Goal: Information Seeking & Learning: Learn about a topic

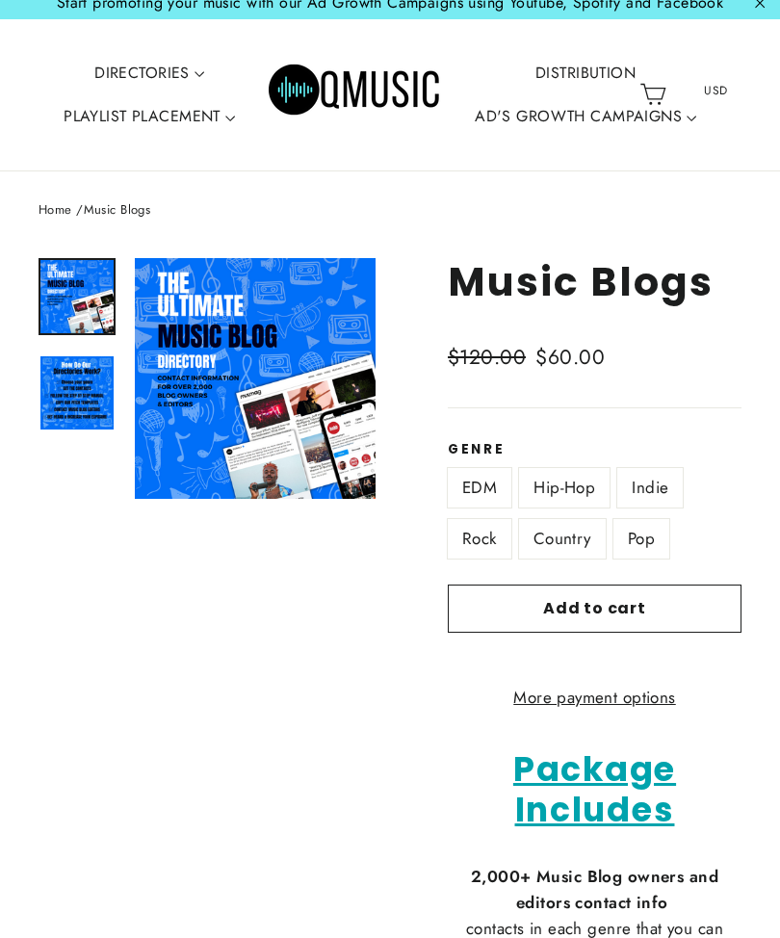
scroll to position [13, 0]
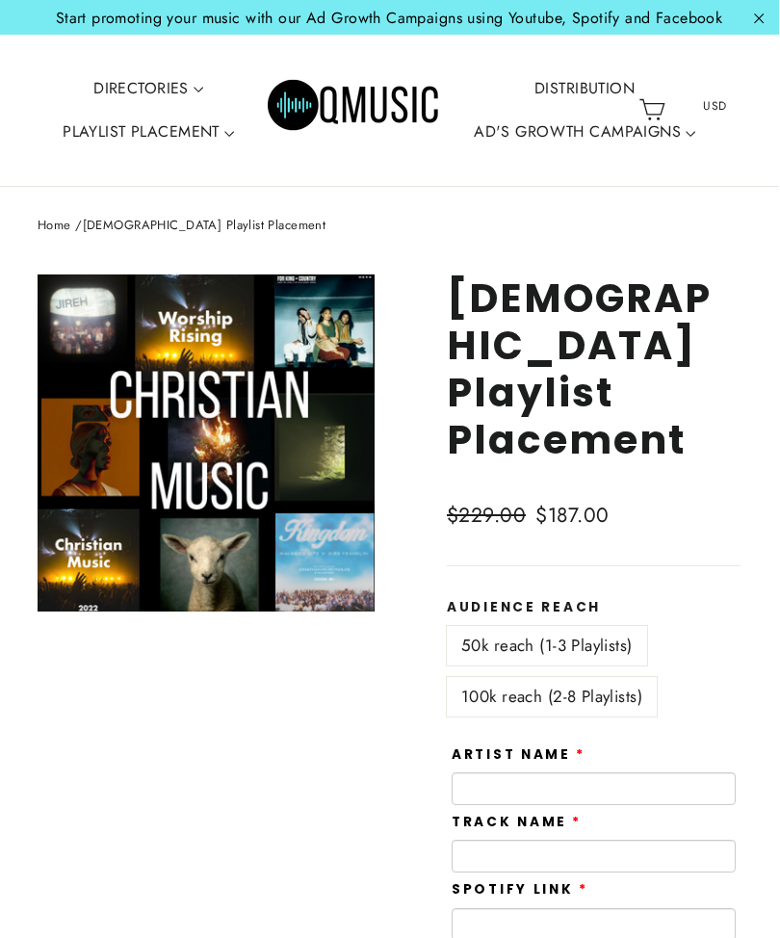
scroll to position [0, 8]
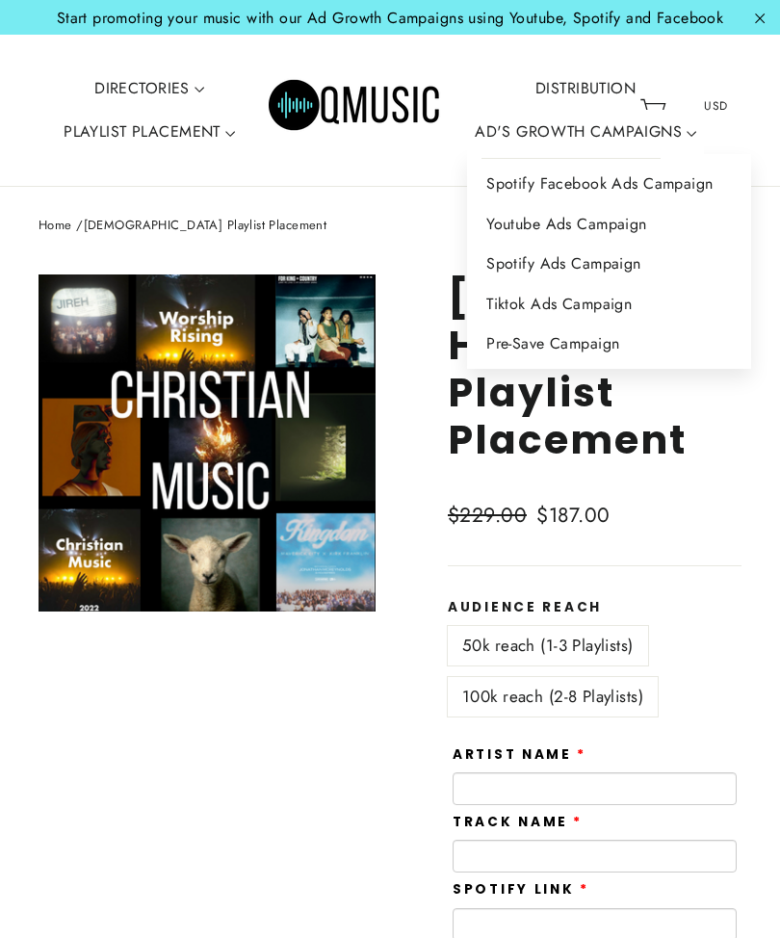
click at [634, 195] on link "Spotify Facebook Ads Campaign" at bounding box center [609, 184] width 284 height 40
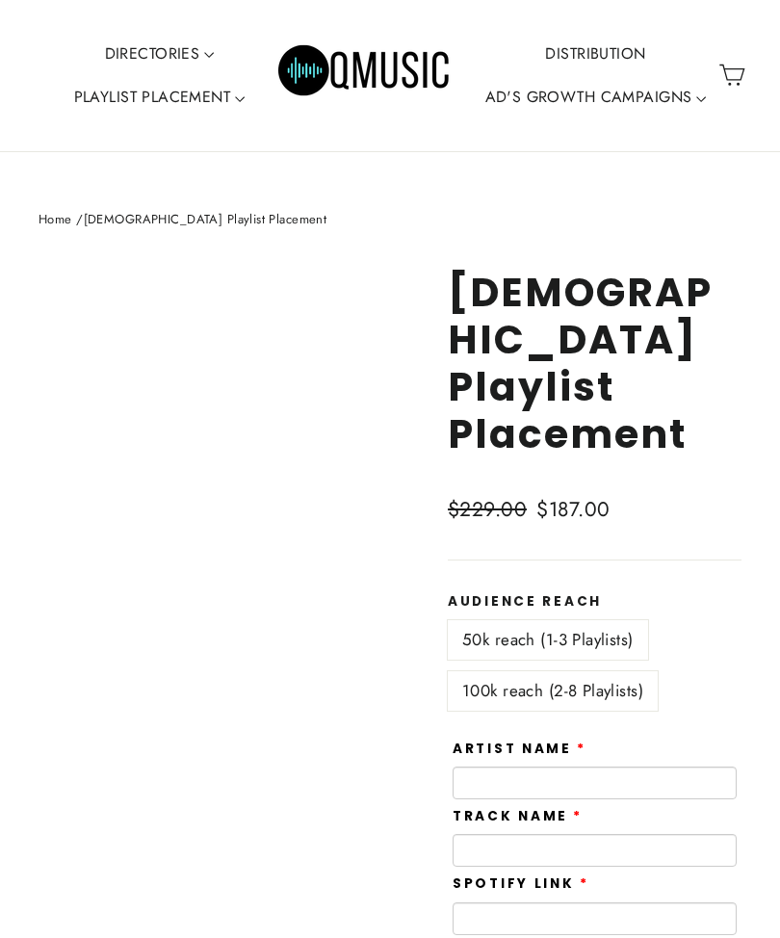
scroll to position [0, 8]
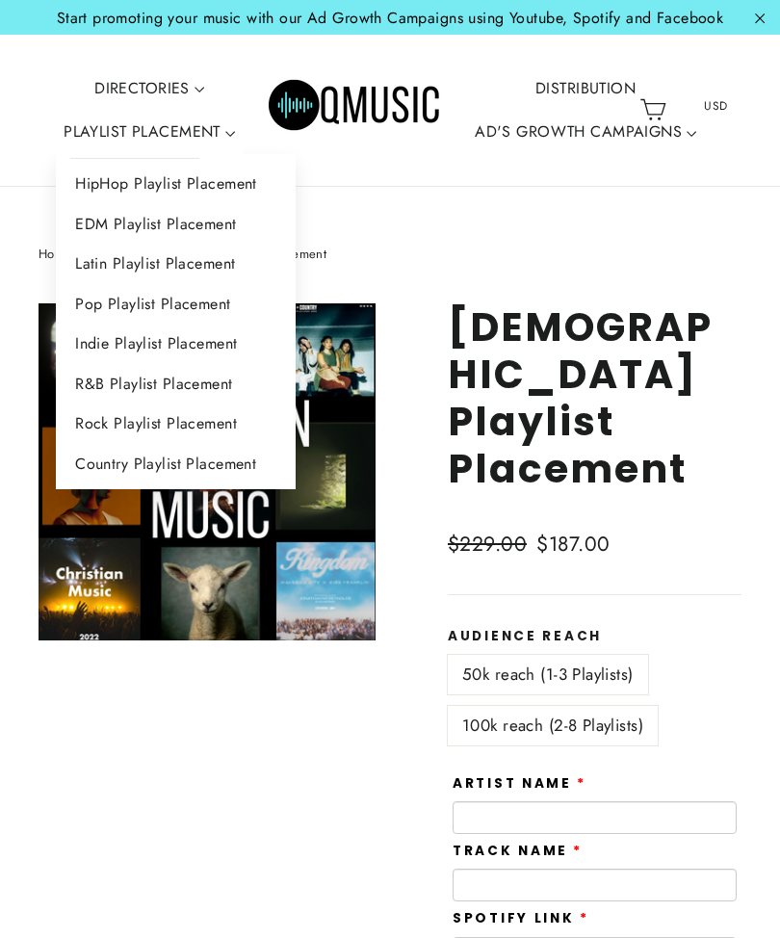
click at [684, 268] on div "**********" at bounding box center [390, 901] width 780 height 1313
click at [372, 248] on nav "Home / Christian Playlist Placement" at bounding box center [390, 255] width 703 height 20
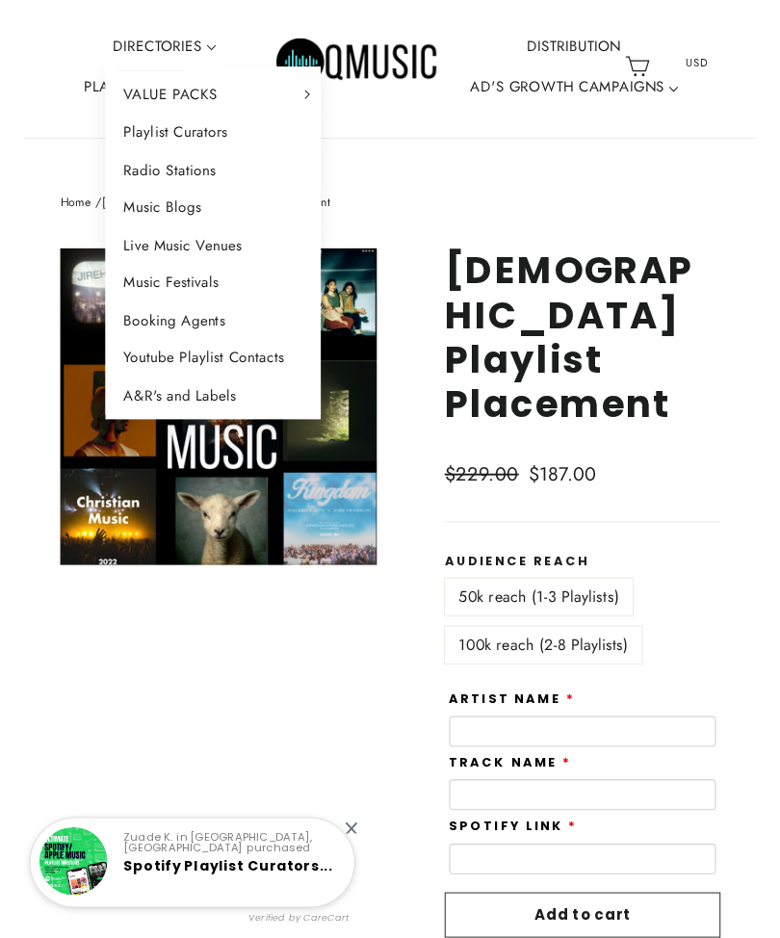
scroll to position [35, 8]
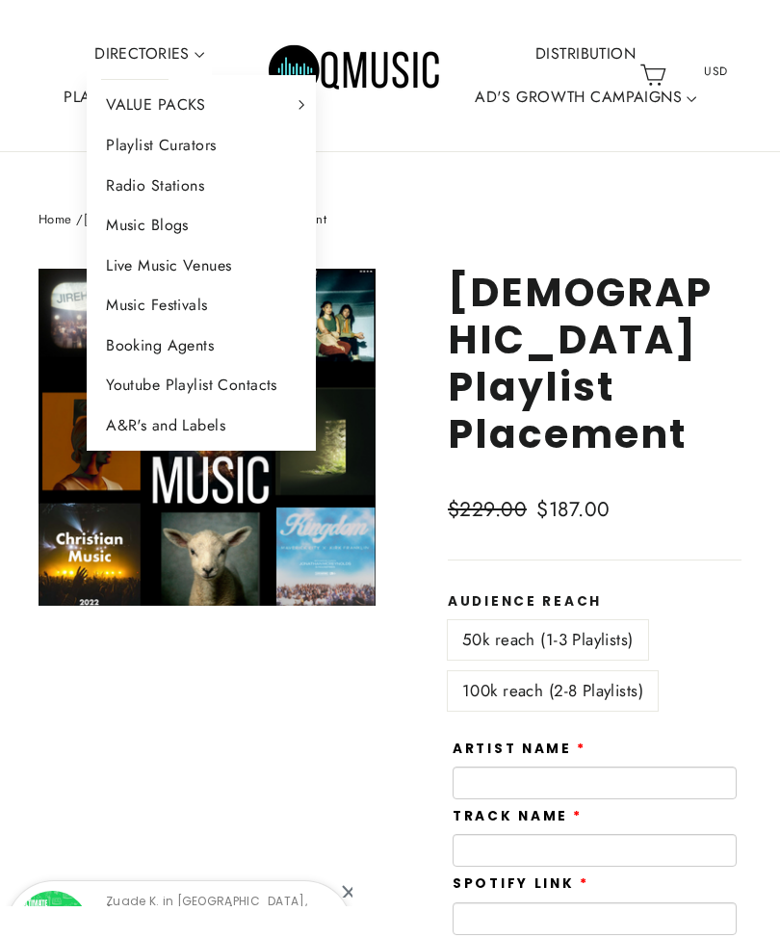
click at [179, 59] on link "DIRECTORIES" at bounding box center [149, 54] width 125 height 44
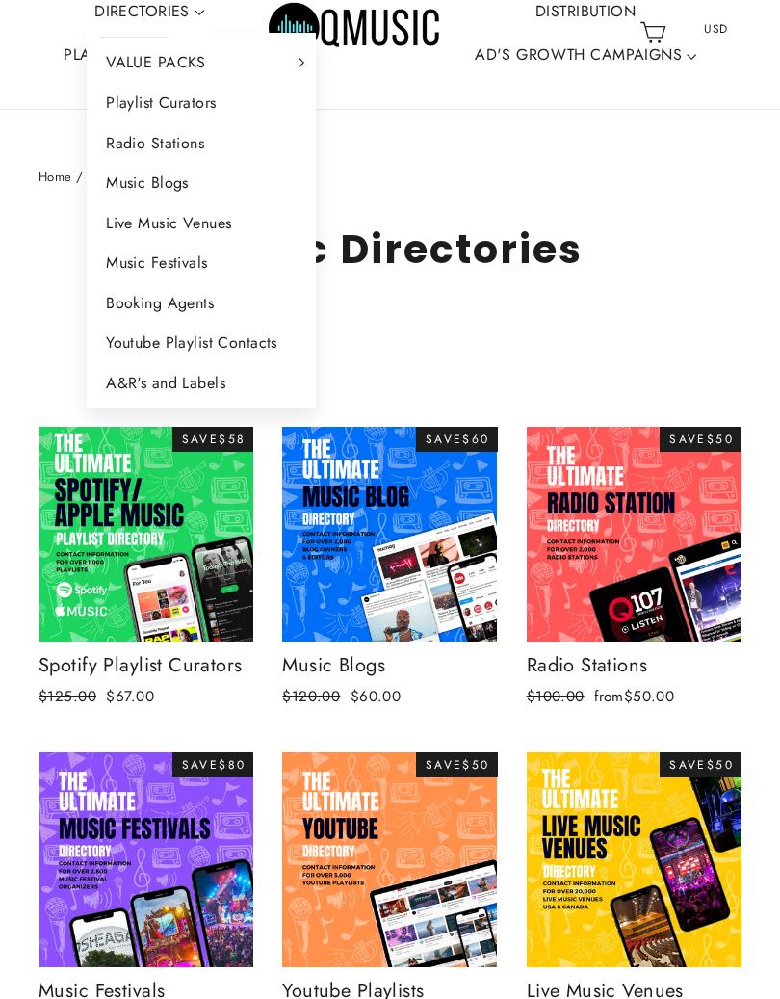
scroll to position [93, 0]
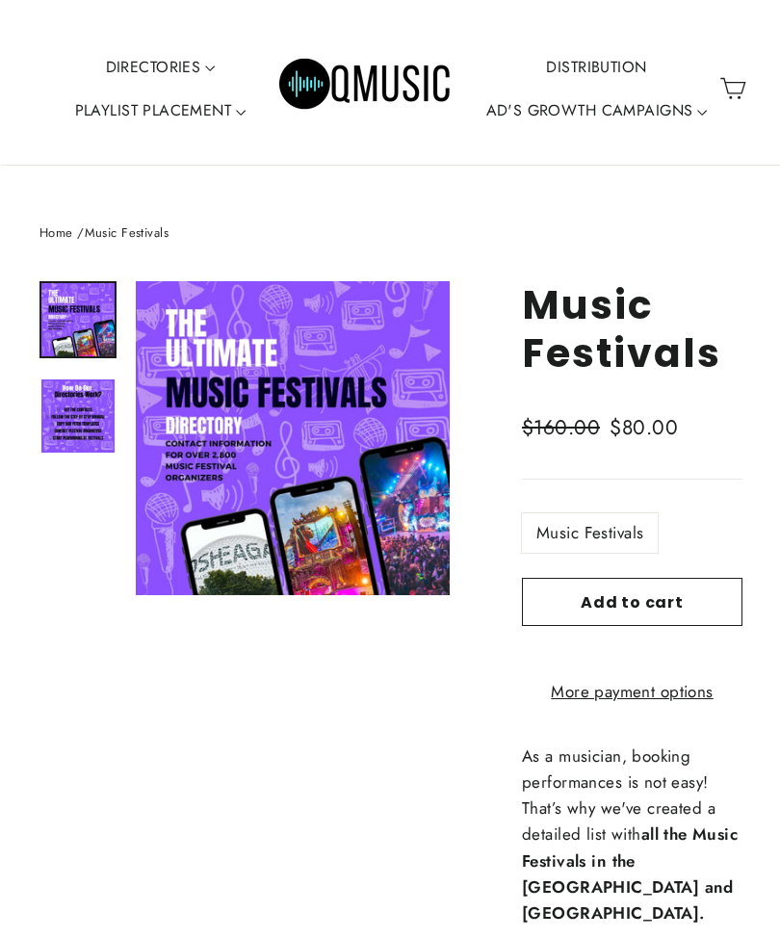
scroll to position [-5, 0]
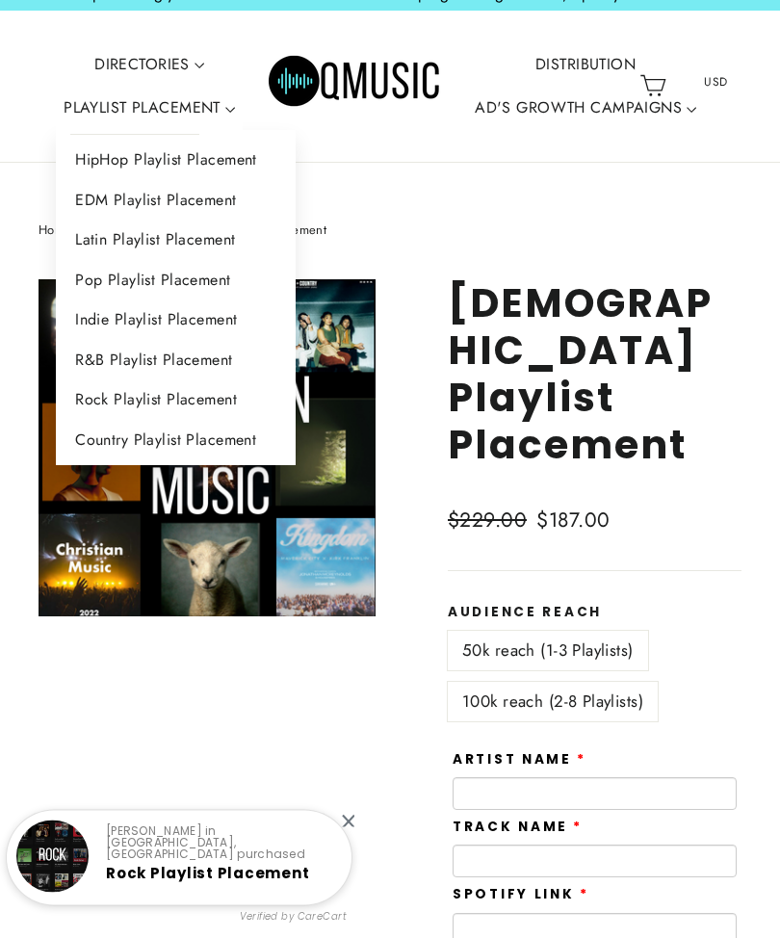
scroll to position [0, 8]
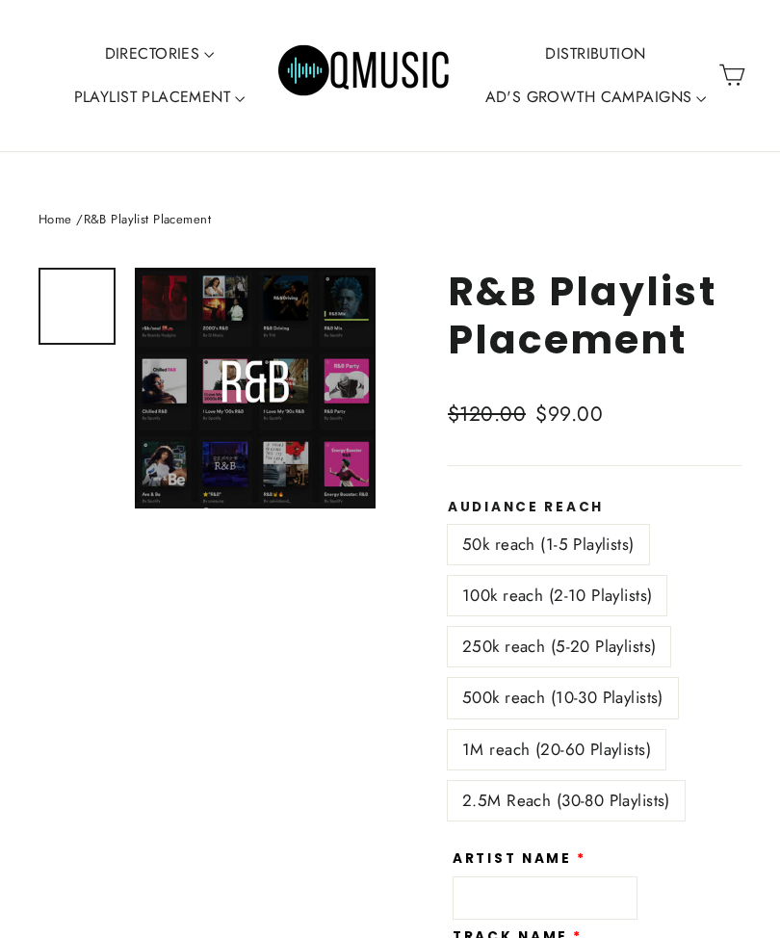
scroll to position [0, 8]
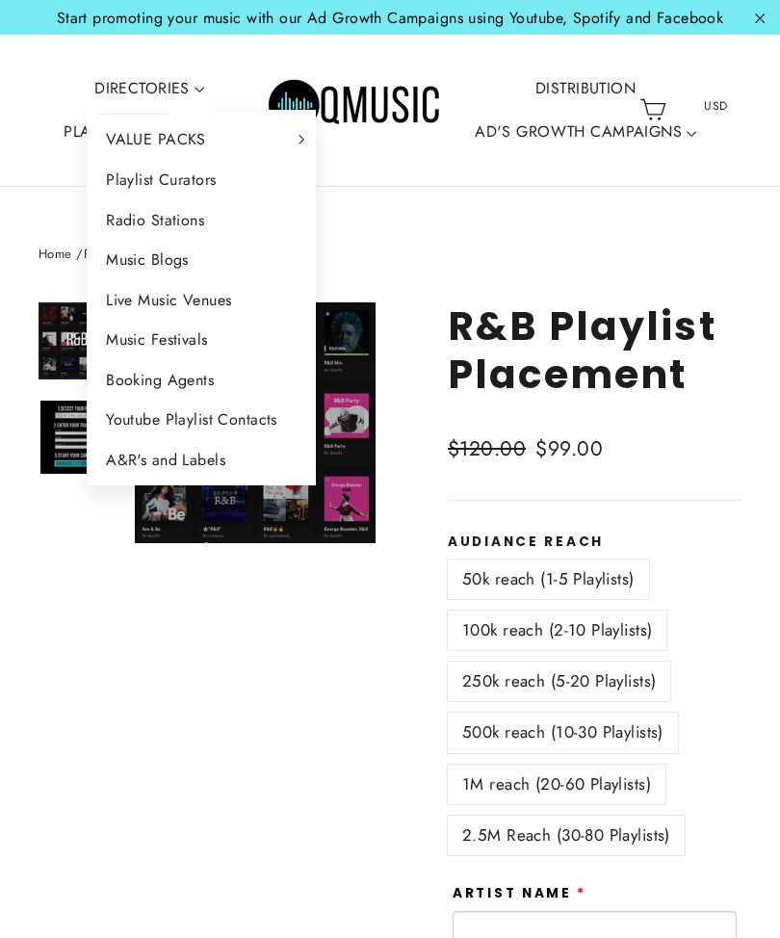
click at [351, 256] on nav "Home / R&B Playlist Placement" at bounding box center [390, 255] width 703 height 20
click at [186, 97] on link "DIRECTORIES" at bounding box center [149, 88] width 125 height 44
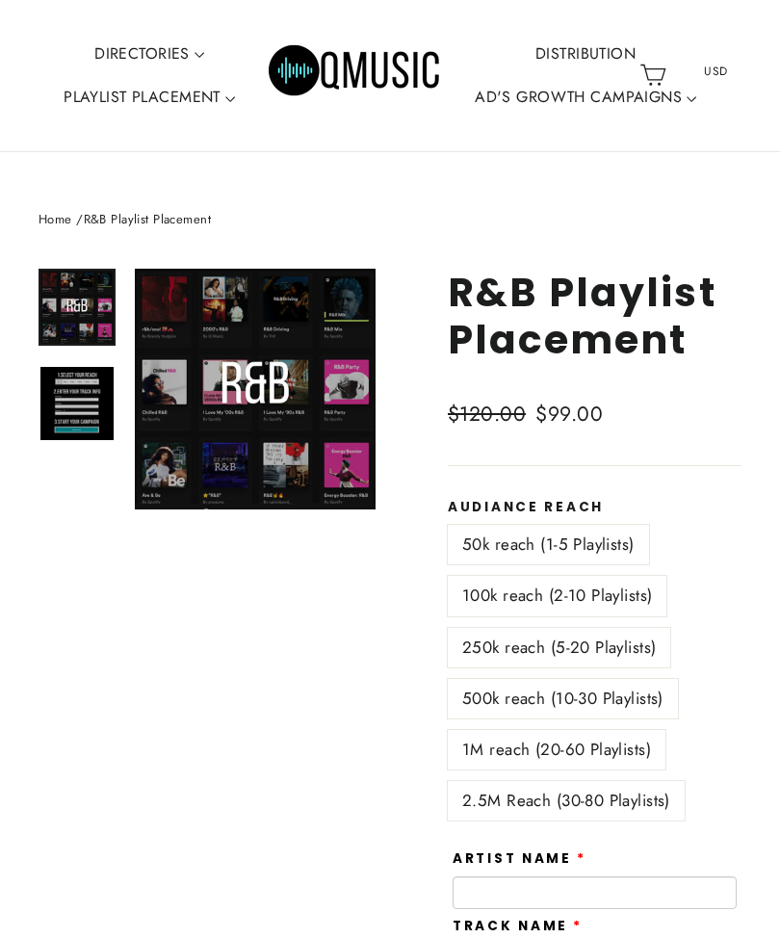
scroll to position [0, 8]
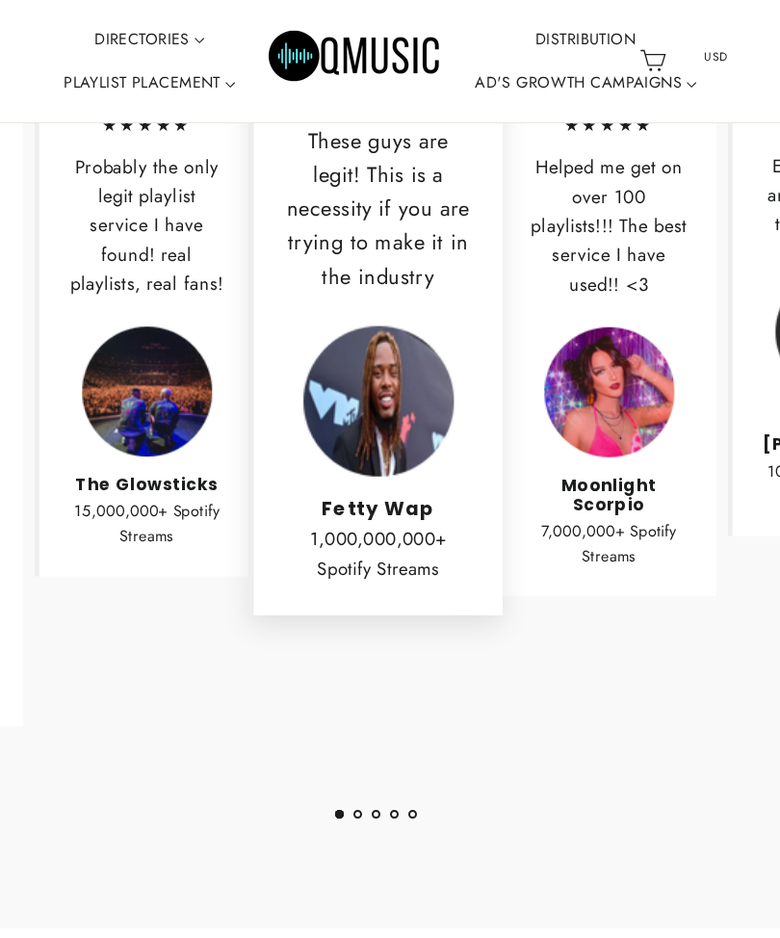
scroll to position [2980, 0]
